Goal: Task Accomplishment & Management: Manage account settings

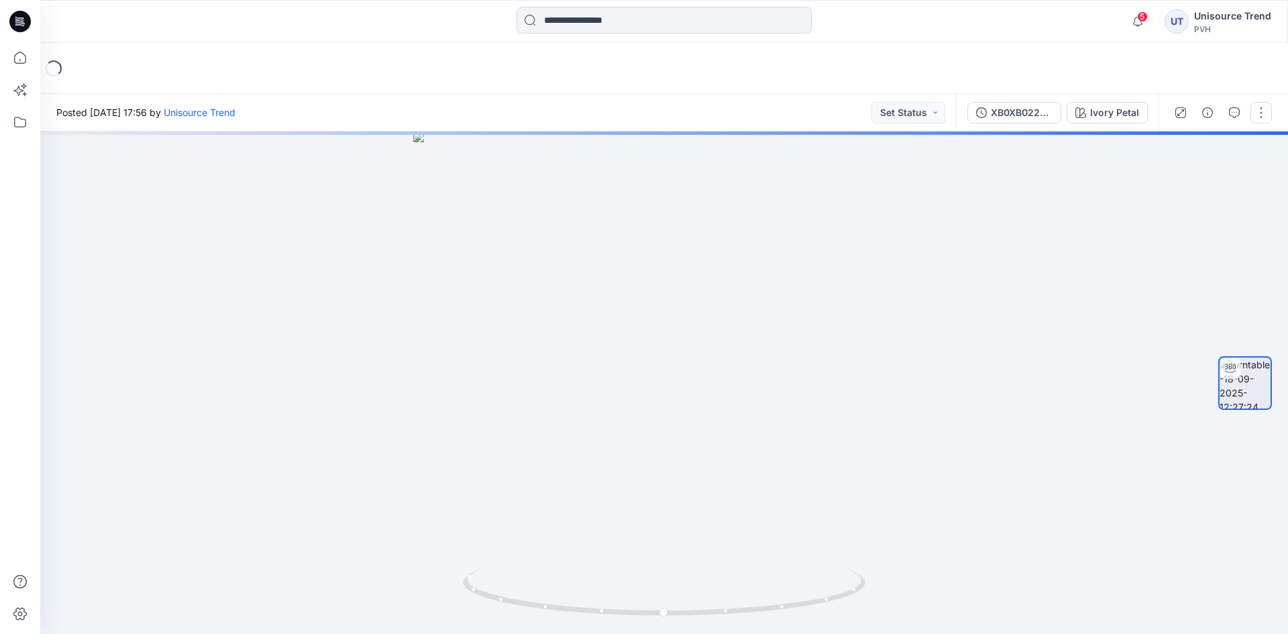
click at [1256, 115] on button "button" at bounding box center [1260, 112] width 21 height 21
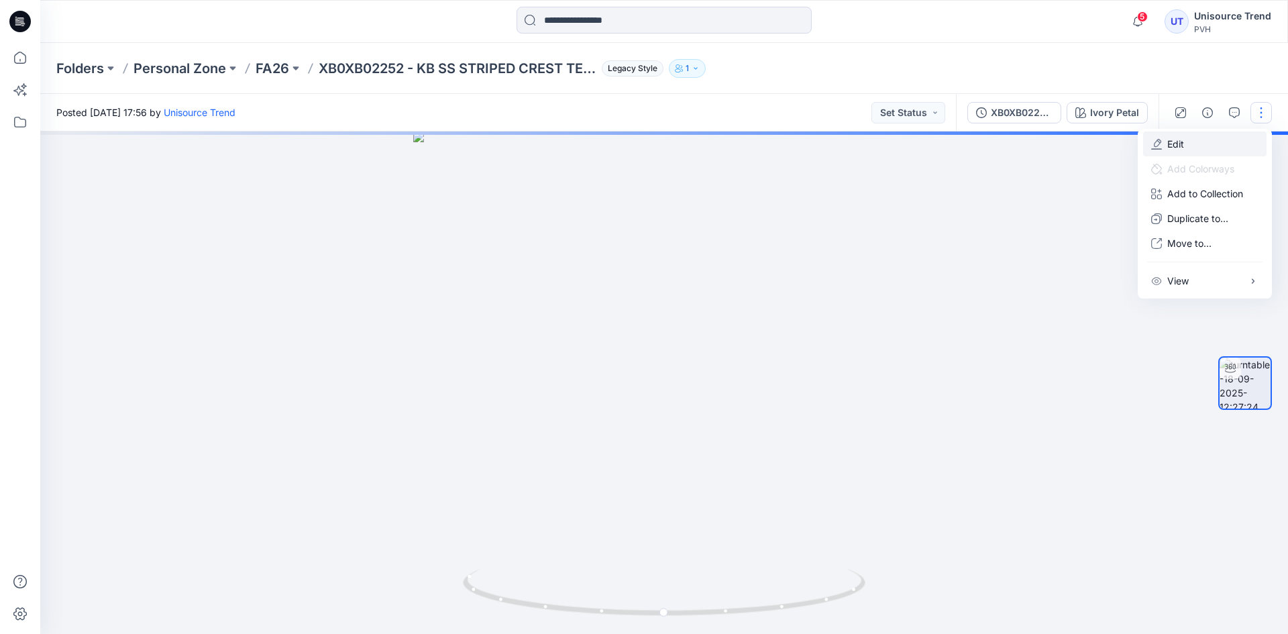
click at [1187, 138] on button "Edit" at bounding box center [1204, 143] width 123 height 25
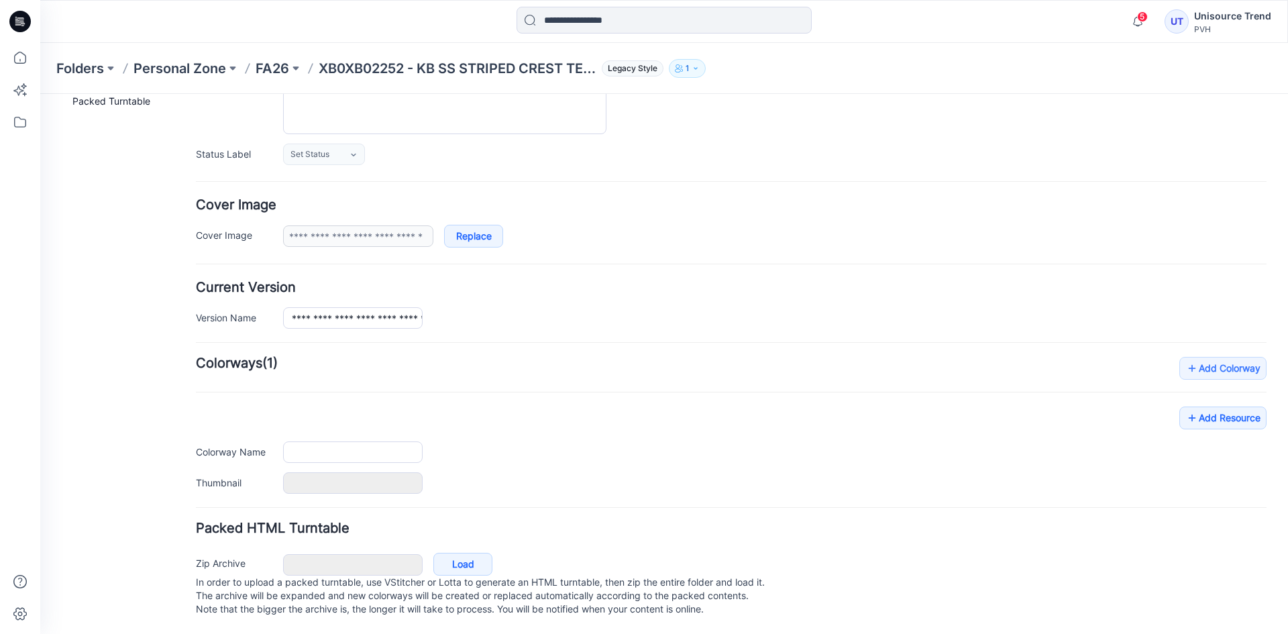
type input "**********"
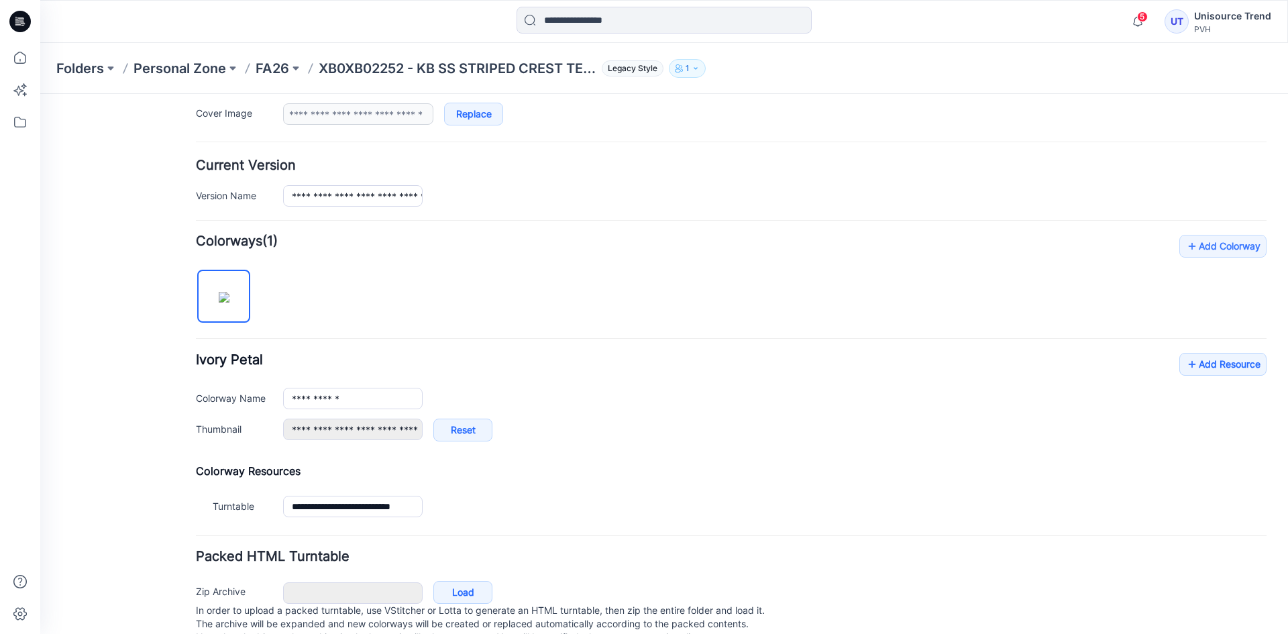
scroll to position [320, 0]
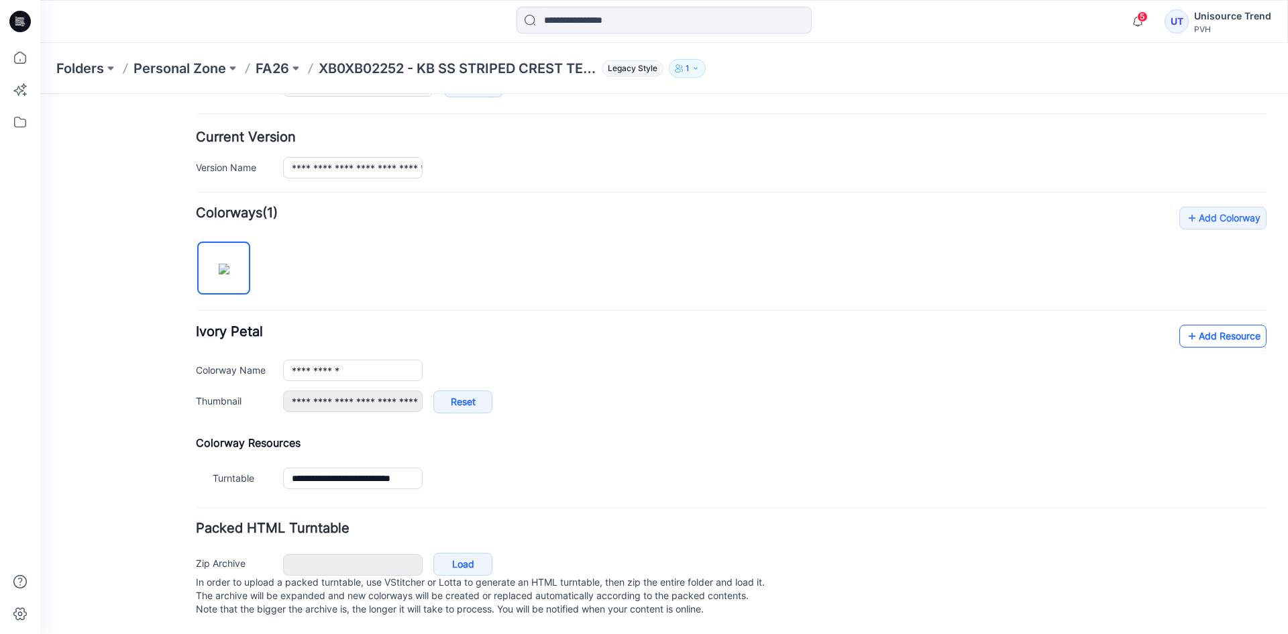
click at [1203, 325] on link "Add Resource" at bounding box center [1222, 336] width 87 height 23
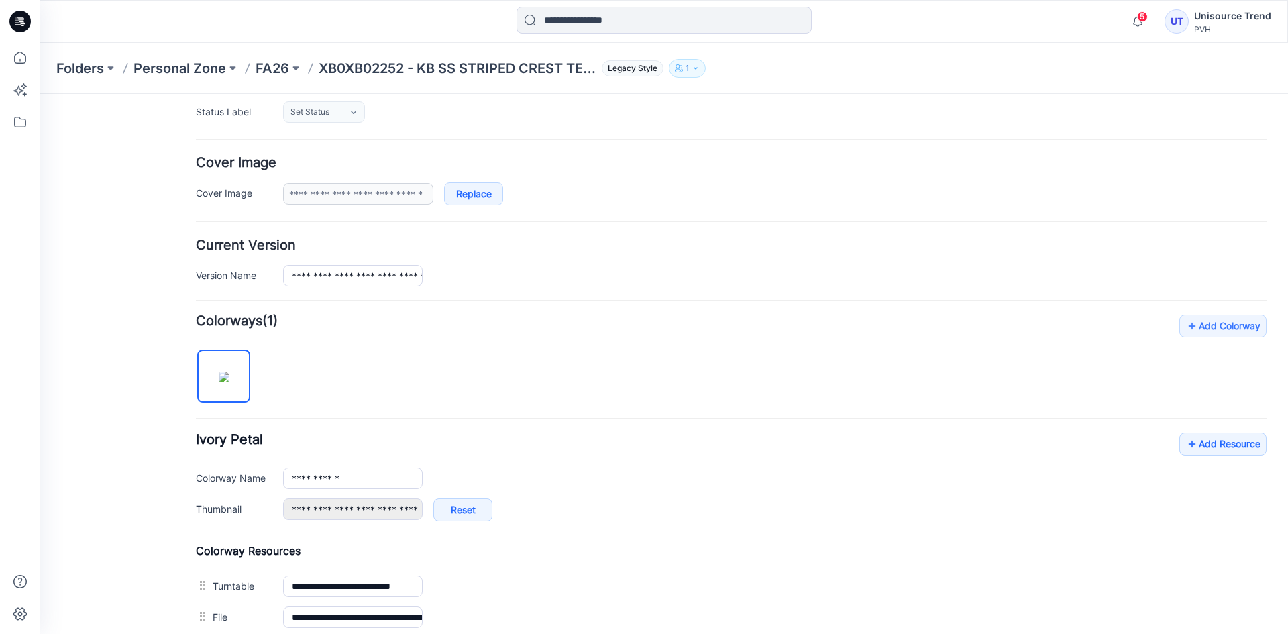
scroll to position [0, 0]
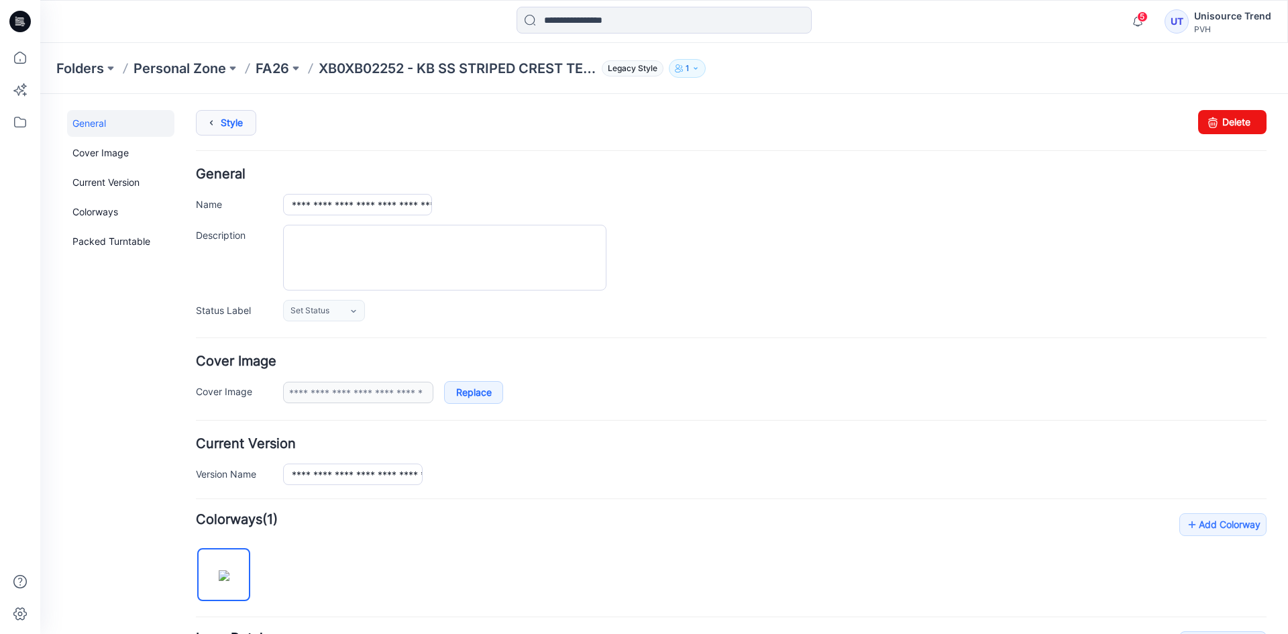
click at [234, 121] on link "Style" at bounding box center [226, 122] width 60 height 25
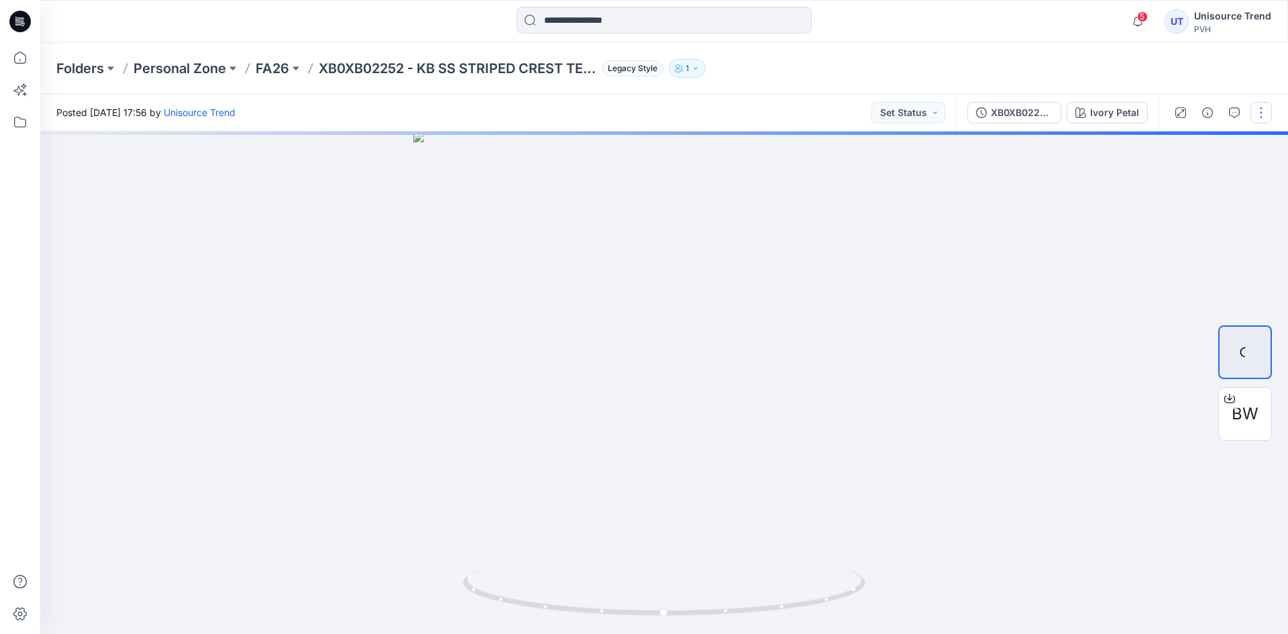
click at [1265, 111] on button "button" at bounding box center [1260, 112] width 21 height 21
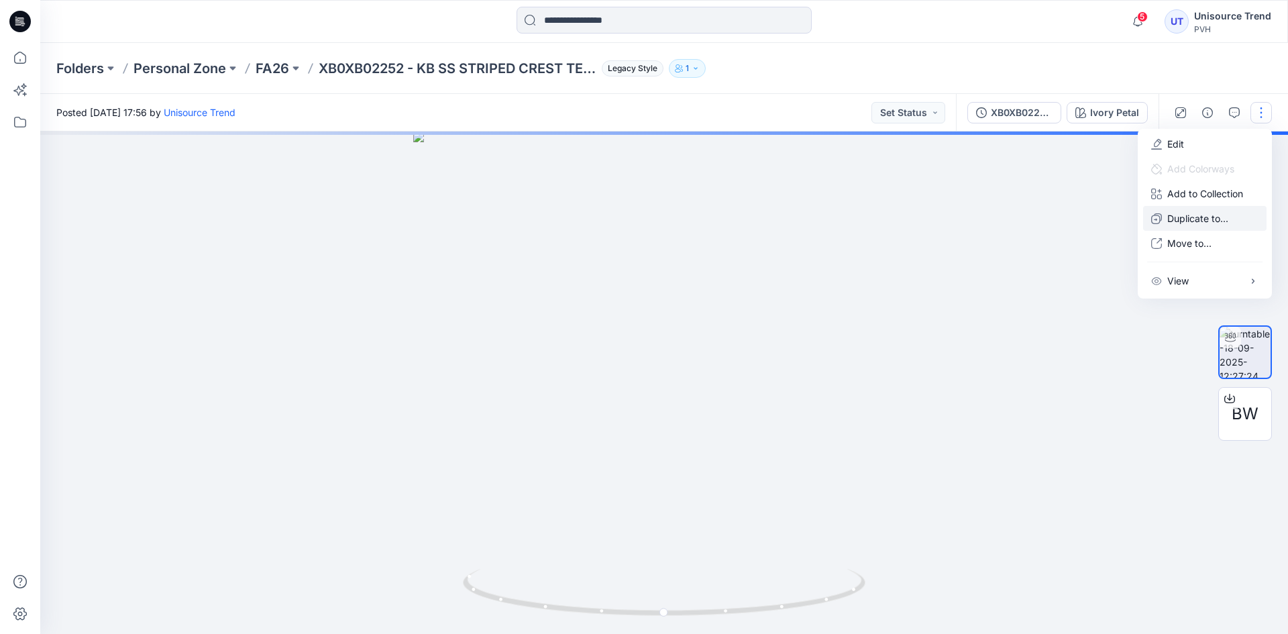
click at [1223, 213] on p "Duplicate to..." at bounding box center [1197, 218] width 61 height 14
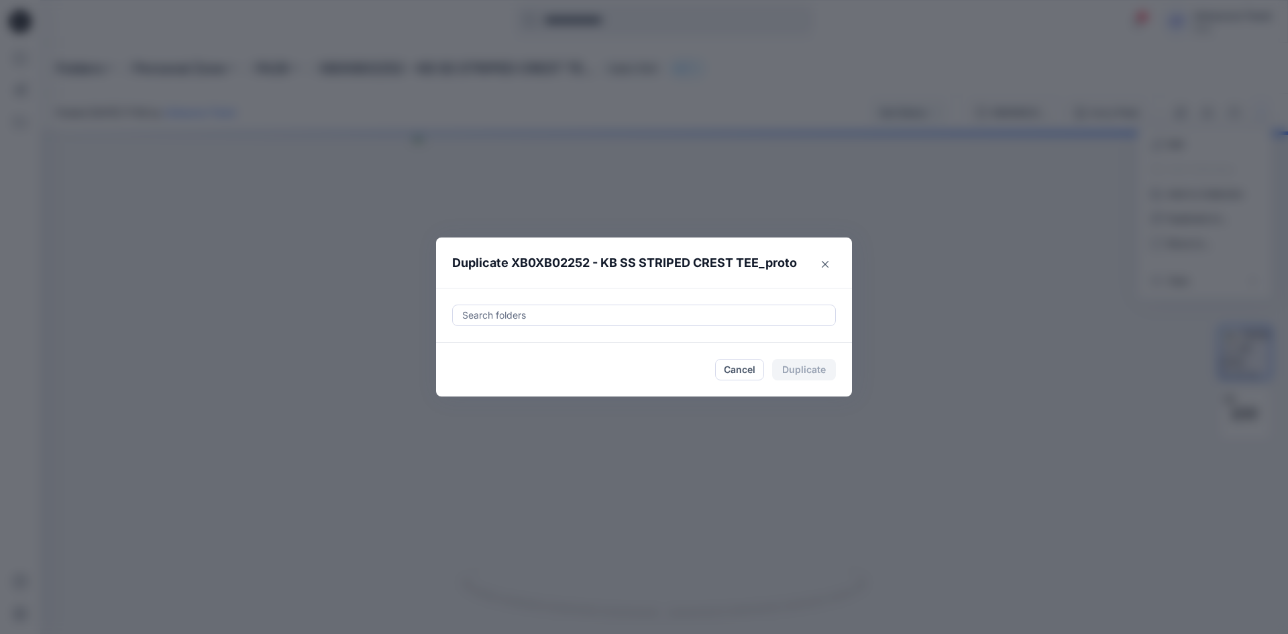
click at [583, 309] on div at bounding box center [644, 315] width 366 height 16
drag, startPoint x: 474, startPoint y: 351, endPoint x: 455, endPoint y: 371, distance: 26.6
click at [474, 351] on div at bounding box center [472, 348] width 11 height 11
type input "********"
click at [451, 373] on footer "Cancel Duplicate" at bounding box center [644, 370] width 416 height 54
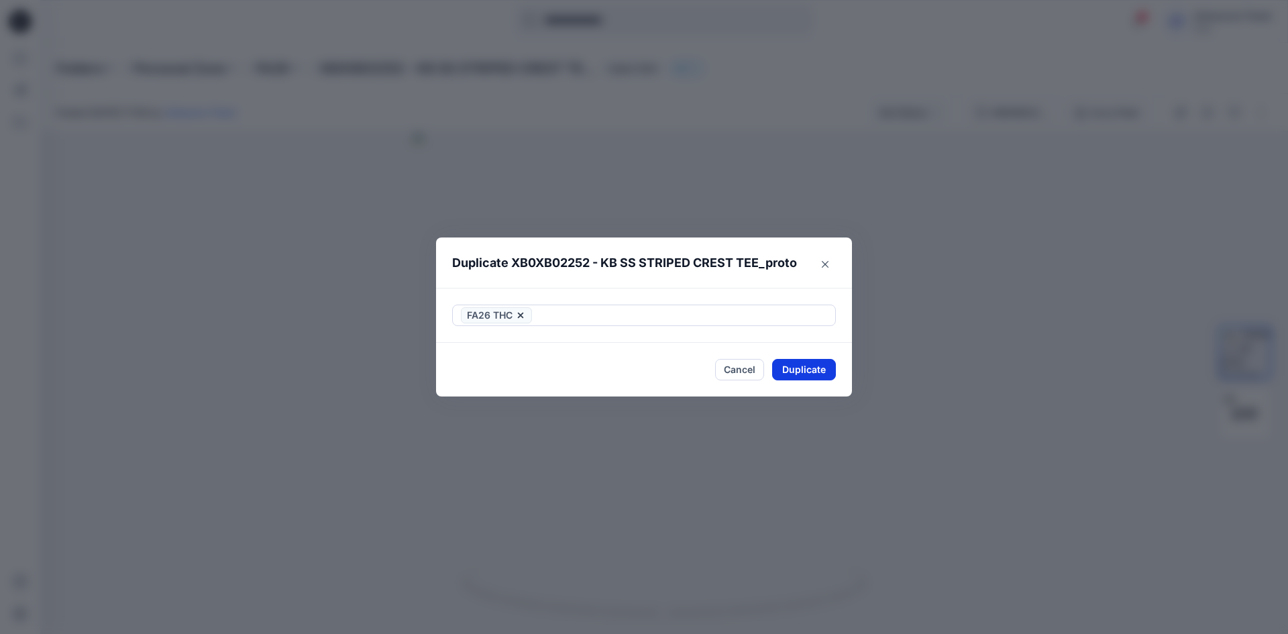
click at [782, 371] on button "Duplicate" at bounding box center [804, 369] width 64 height 21
click at [816, 371] on button "Close" at bounding box center [814, 370] width 44 height 21
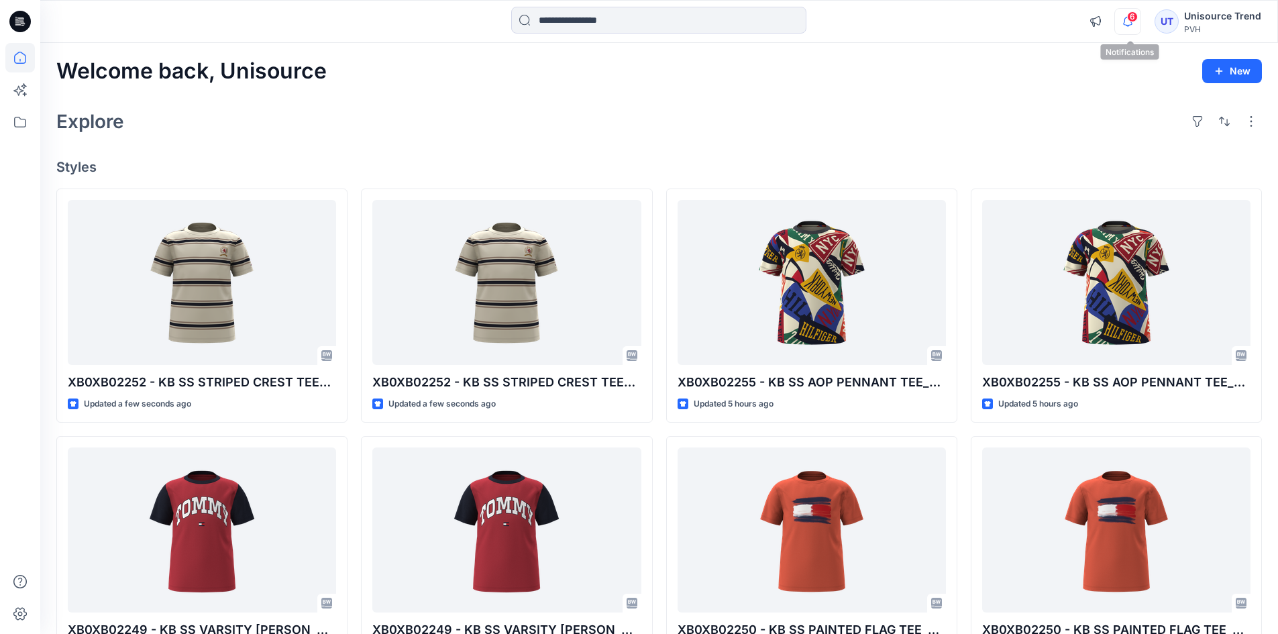
click at [1122, 33] on icon "button" at bounding box center [1127, 21] width 25 height 27
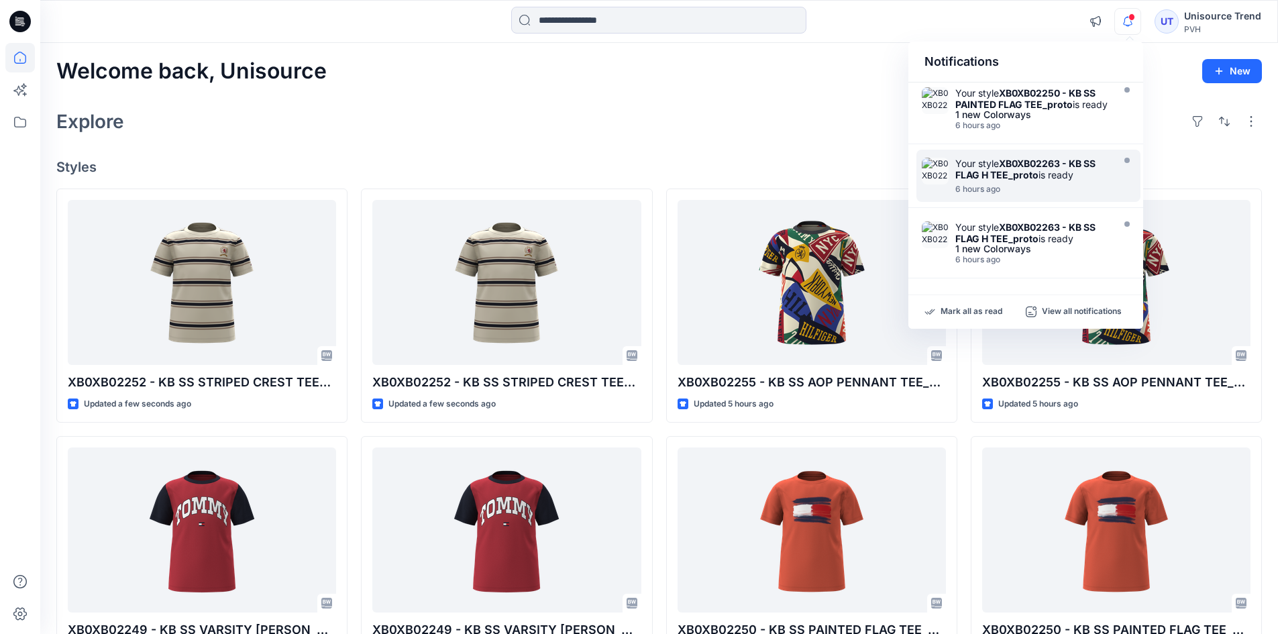
scroll to position [561, 0]
click at [971, 316] on p "Mark all as read" at bounding box center [971, 312] width 62 height 12
